Goal: Information Seeking & Learning: Learn about a topic

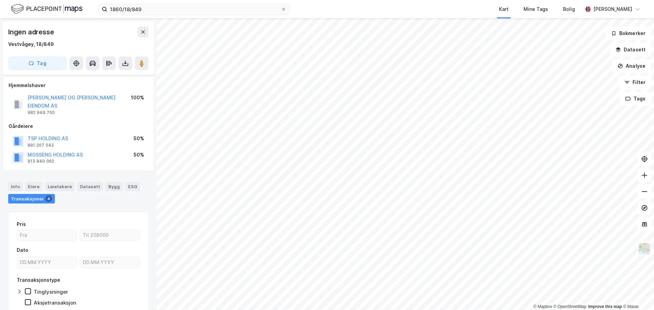
scroll to position [5, 0]
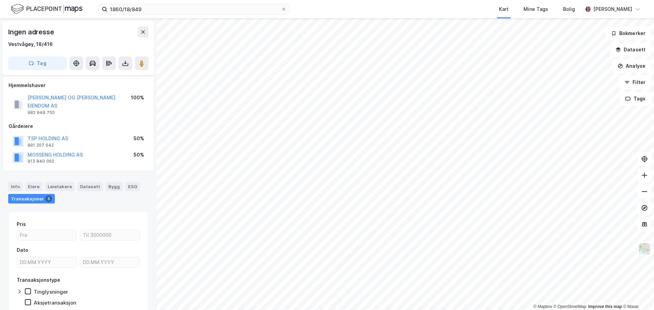
scroll to position [5, 0]
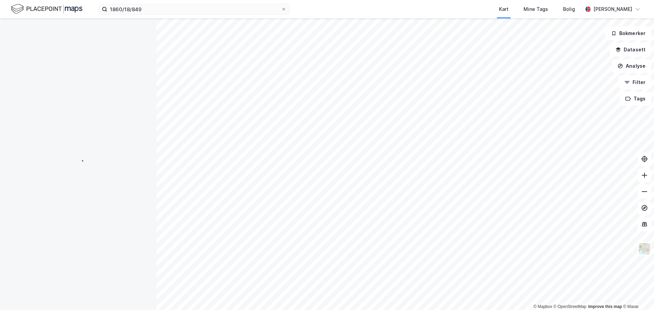
scroll to position [4, 0]
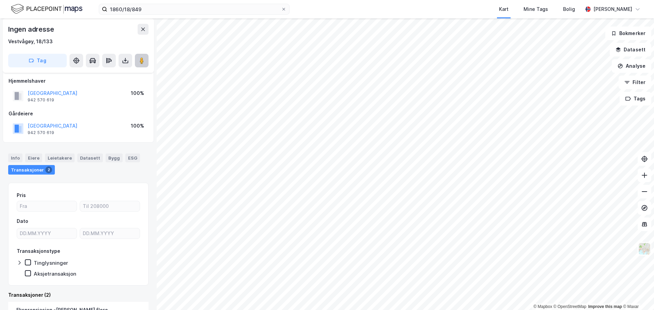
click at [140, 59] on image at bounding box center [142, 60] width 4 height 7
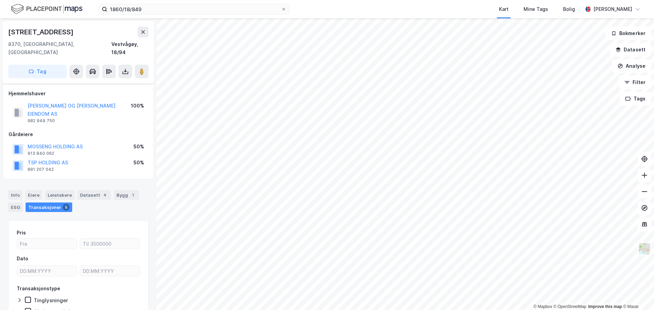
scroll to position [4, 0]
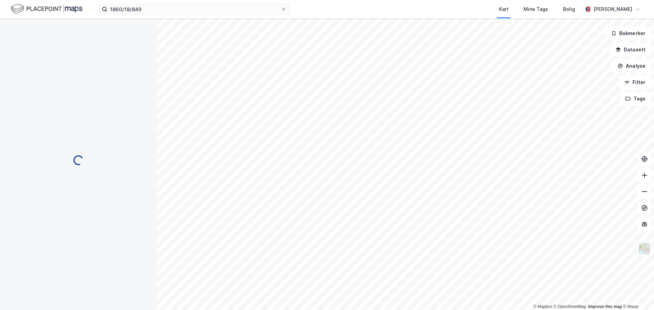
scroll to position [4, 0]
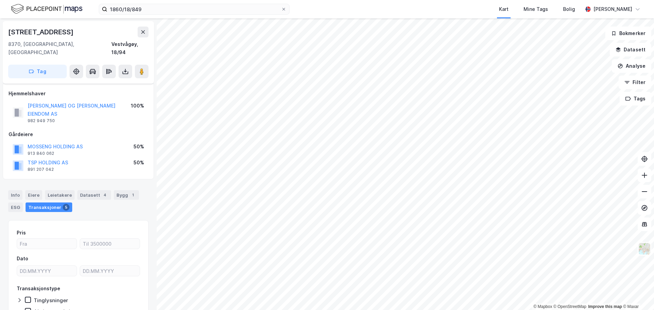
scroll to position [4, 0]
